Goal: Transaction & Acquisition: Purchase product/service

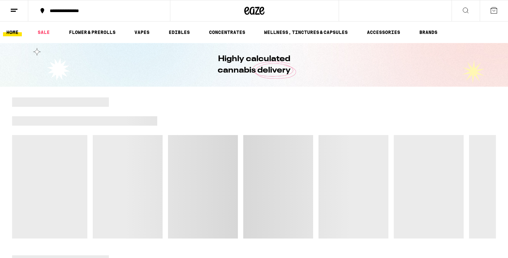
click at [17, 9] on icon at bounding box center [14, 10] width 8 height 8
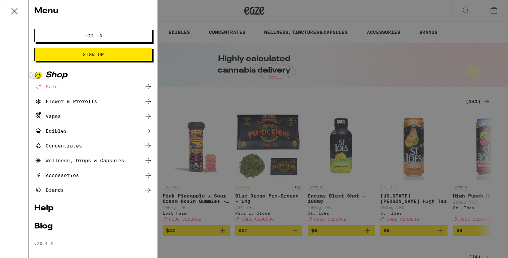
click at [109, 38] on button "Log In" at bounding box center [93, 35] width 118 height 13
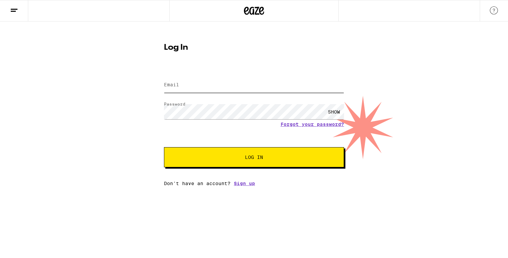
click at [186, 87] on input "Email" at bounding box center [254, 85] width 180 height 15
type input "[EMAIL_ADDRESS][DOMAIN_NAME]"
click at [193, 172] on div "Email Email [EMAIL_ADDRESS][DOMAIN_NAME] Password Password SHOW Forgot your pas…" at bounding box center [254, 128] width 180 height 118
click at [200, 161] on button "Log In" at bounding box center [254, 157] width 180 height 20
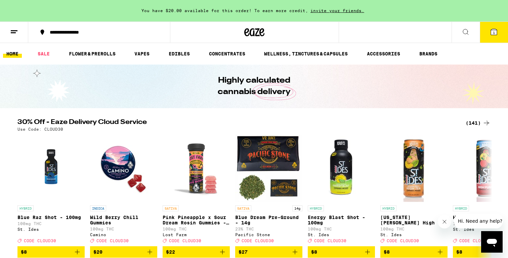
click at [480, 119] on div "(141)" at bounding box center [478, 123] width 25 height 8
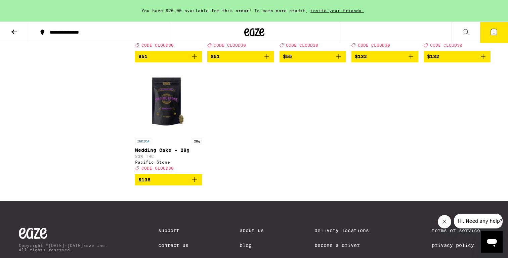
scroll to position [3653, 0]
